Goal: Information Seeking & Learning: Learn about a topic

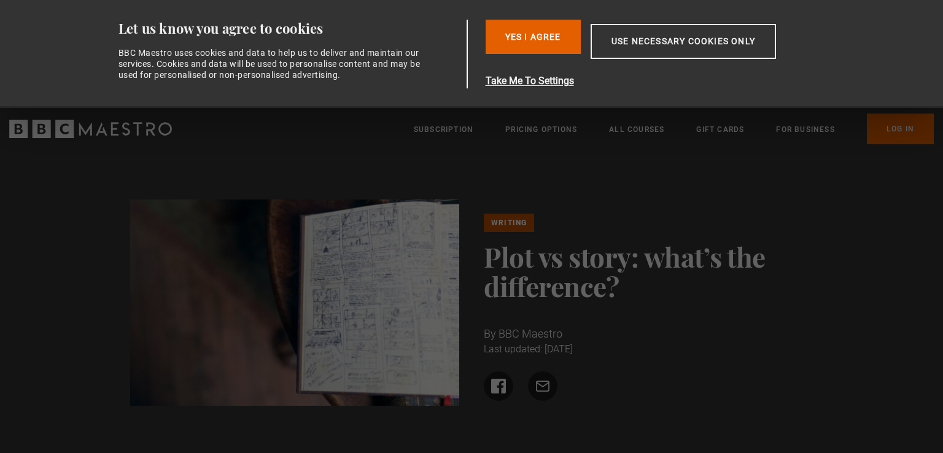
click at [526, 290] on h1 "Plot vs story: what’s the difference?" at bounding box center [649, 271] width 330 height 59
click at [515, 224] on link "Writing" at bounding box center [509, 223] width 50 height 18
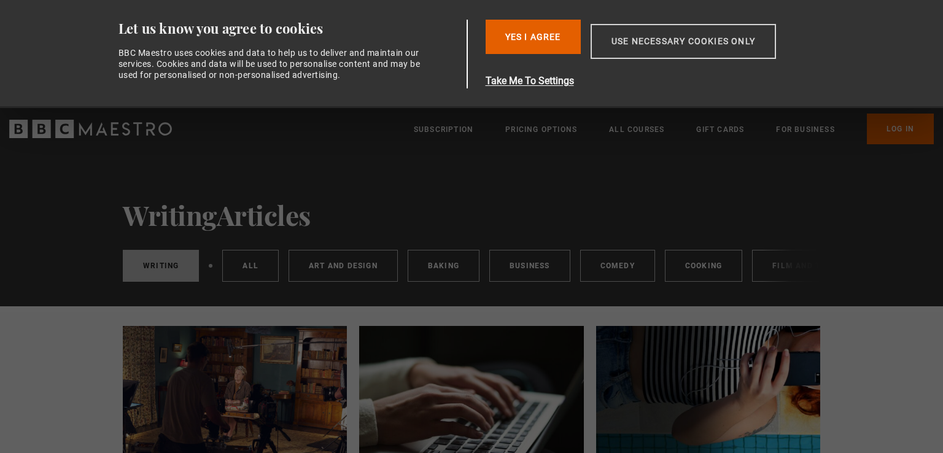
click at [631, 40] on button "Use necessary cookies only" at bounding box center [683, 41] width 185 height 35
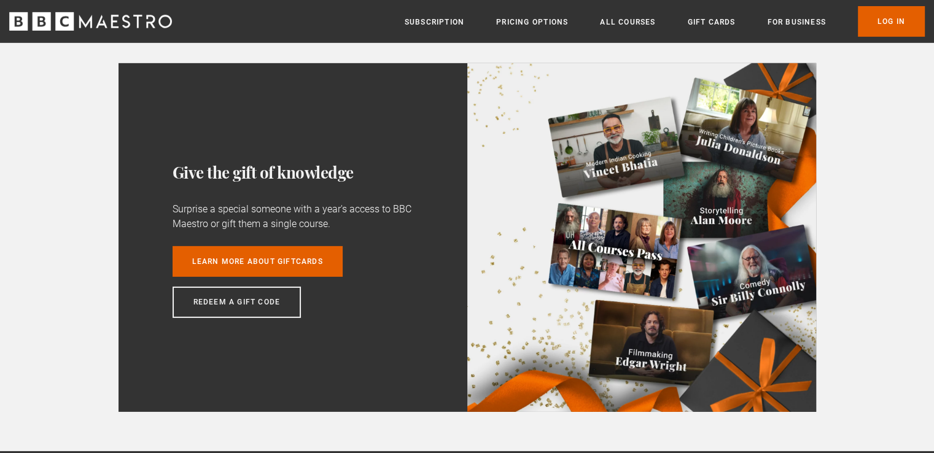
scroll to position [3868, 0]
